Goal: Task Accomplishment & Management: Use online tool/utility

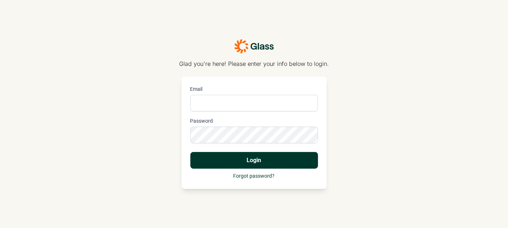
type input "[PERSON_NAME][EMAIL_ADDRESS][PERSON_NAME][DOMAIN_NAME]"
click at [252, 164] on button "Login" at bounding box center [254, 160] width 128 height 17
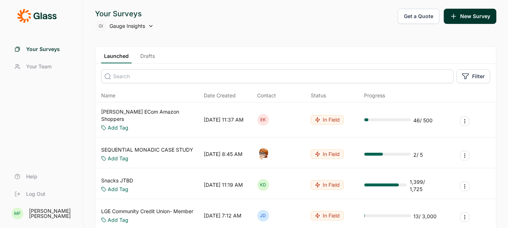
click at [151, 26] on use at bounding box center [150, 25] width 3 height 1
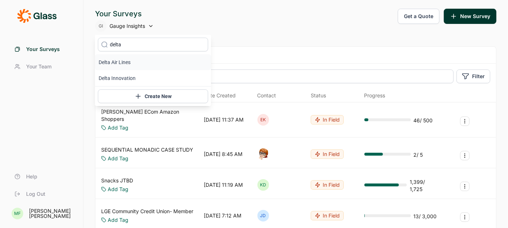
type input "delta"
click at [128, 62] on li "Delta Air Lines" at bounding box center [153, 62] width 116 height 16
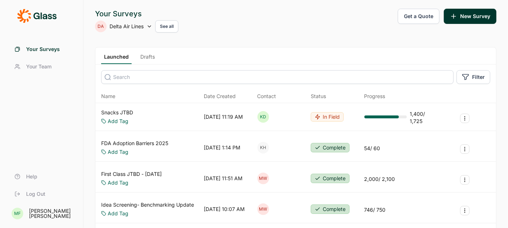
click at [121, 111] on link "Snacks JTBD" at bounding box center [117, 112] width 32 height 7
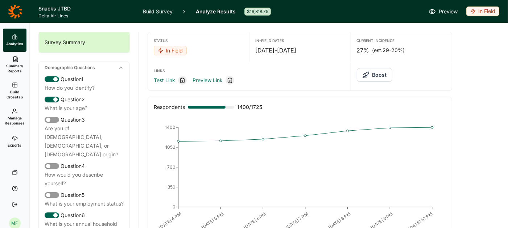
click at [14, 67] on span "Summary Reports" at bounding box center [15, 68] width 18 height 10
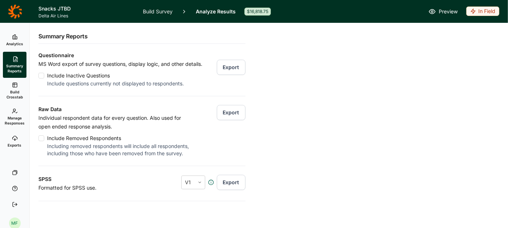
scroll to position [100, 0]
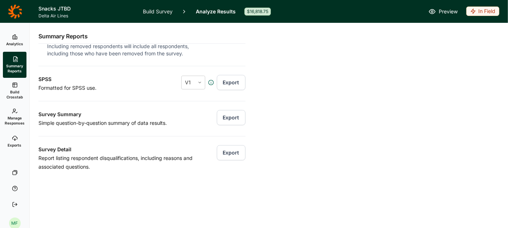
click at [237, 117] on button "Export" at bounding box center [231, 117] width 29 height 15
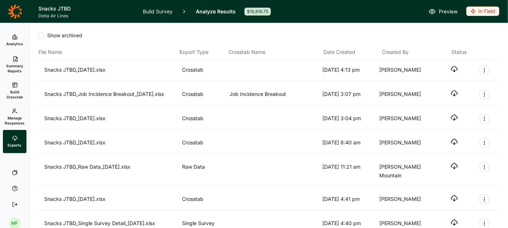
click at [453, 67] on use "button" at bounding box center [454, 69] width 6 height 5
click at [12, 14] on icon at bounding box center [15, 11] width 14 height 14
